Goal: Information Seeking & Learning: Learn about a topic

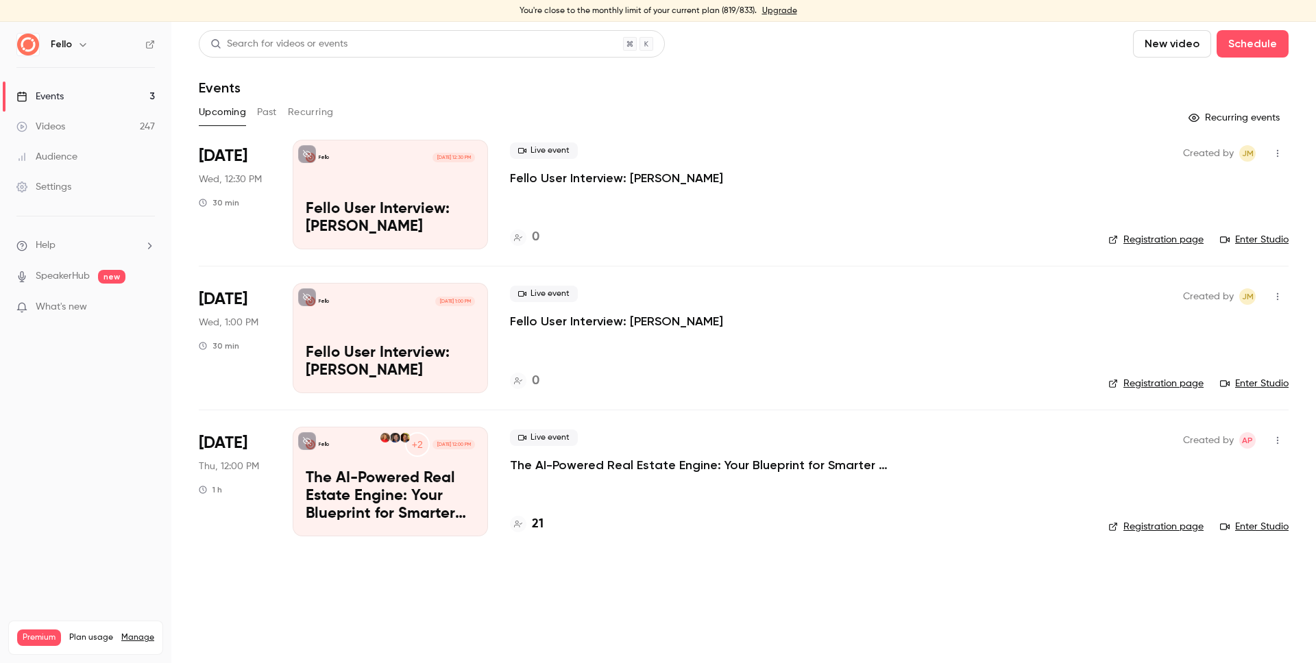
click at [107, 130] on link "Videos 247" at bounding box center [85, 127] width 171 height 30
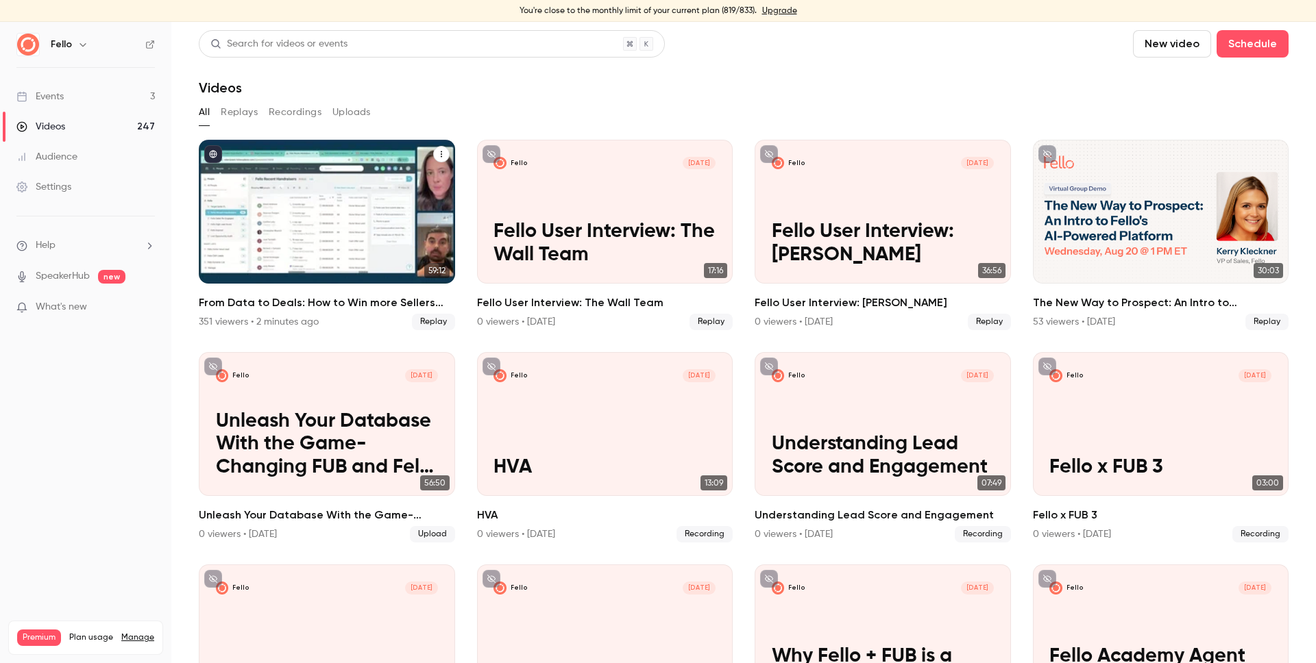
click at [331, 302] on h2 "From Data to Deals: How to Win more Sellers with [PERSON_NAME] + Follow Up Boss" at bounding box center [327, 303] width 256 height 16
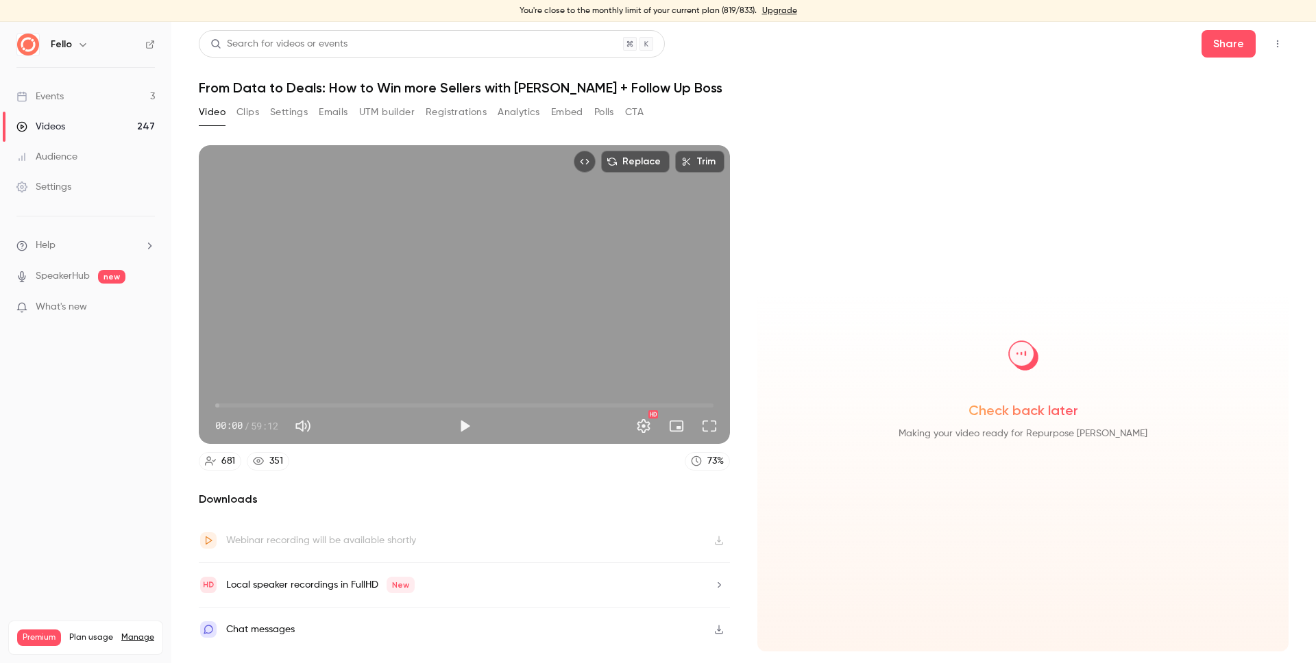
click at [421, 115] on div "Video Clips Settings Emails UTM builder Registrations Analytics Embed Polls CTA" at bounding box center [421, 112] width 445 height 22
click at [439, 110] on button "Registrations" at bounding box center [456, 112] width 61 height 22
